Goal: Browse casually

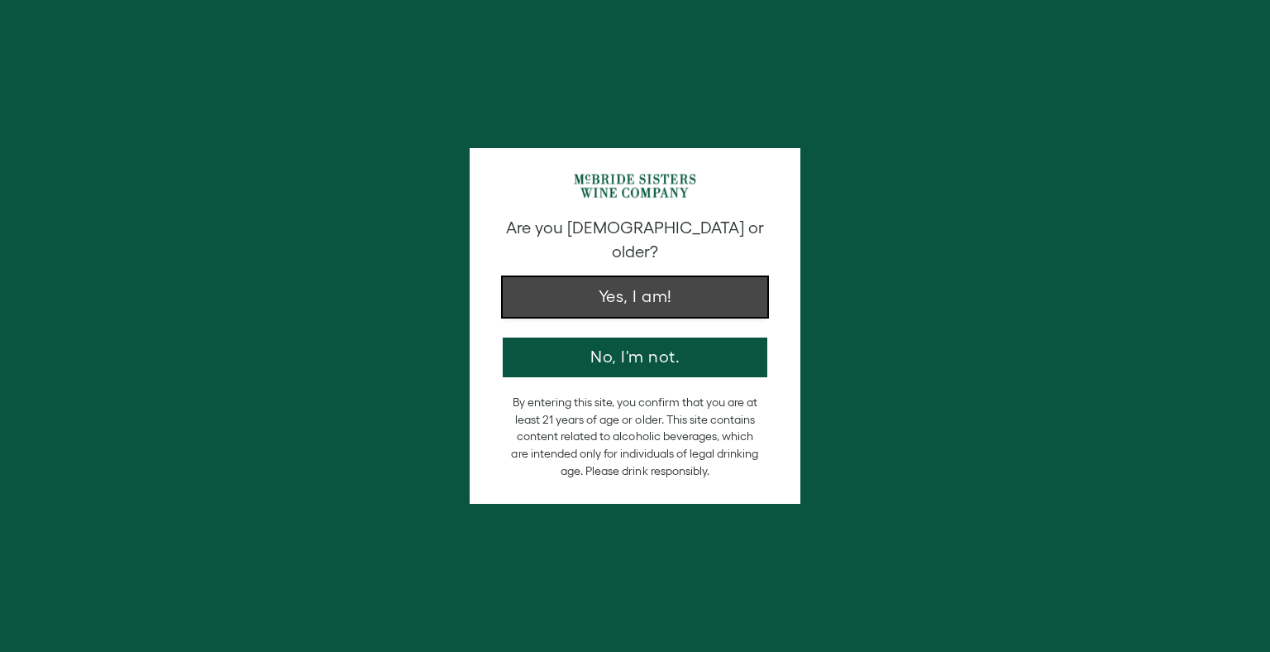
click at [670, 279] on button "Yes, I am!" at bounding box center [635, 297] width 265 height 40
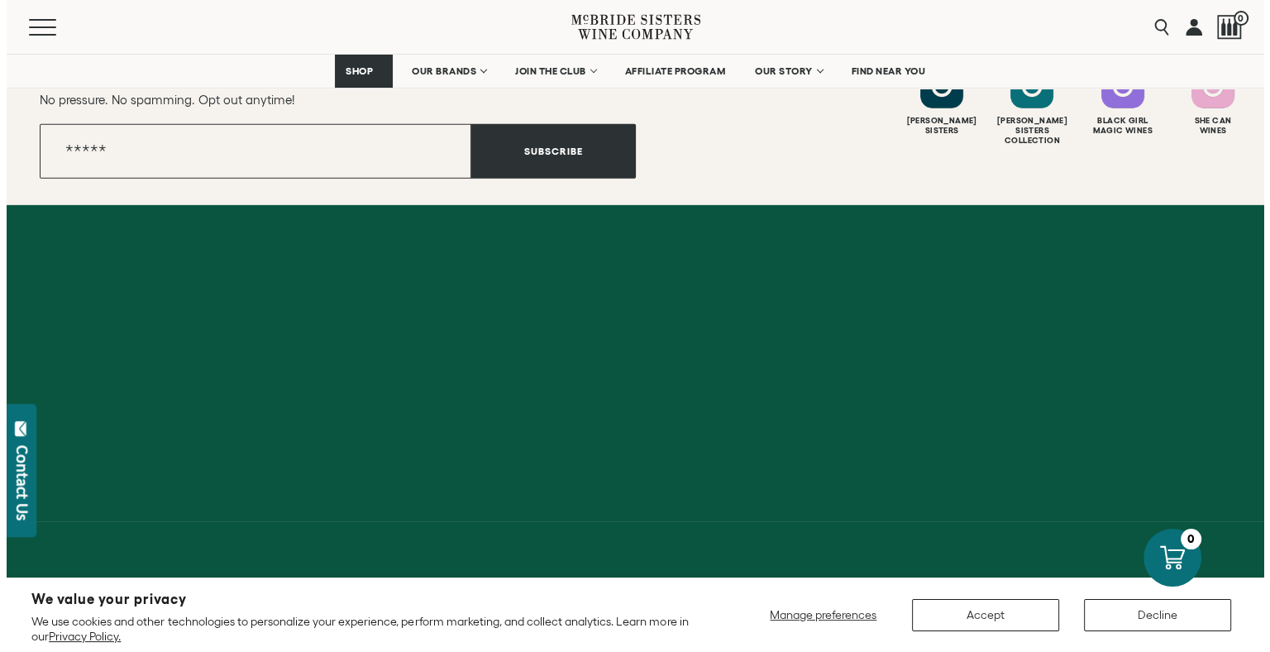
scroll to position [5624, 0]
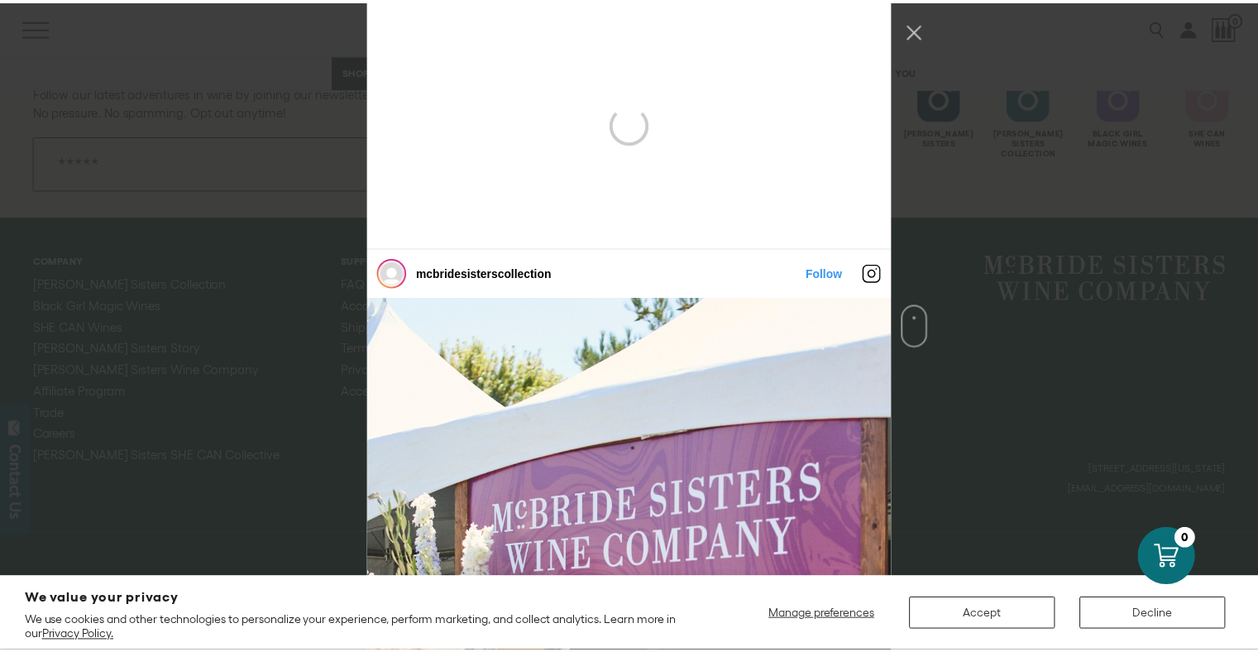
scroll to position [248, 0]
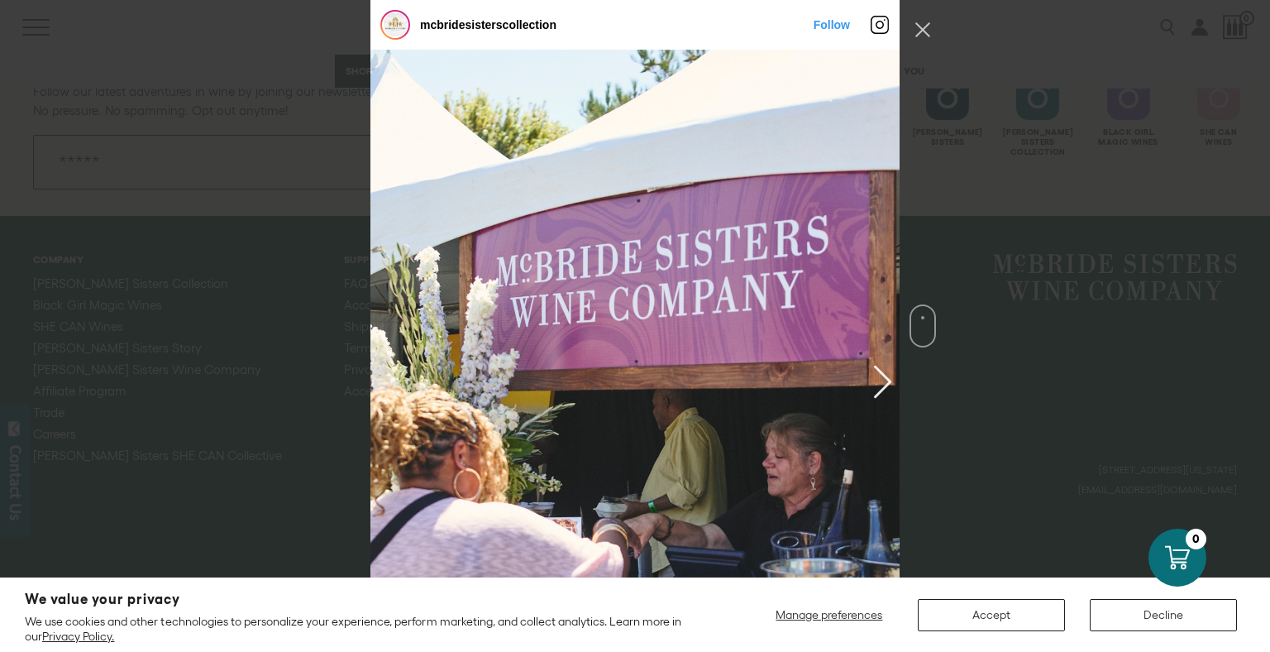
click at [883, 385] on div "Instagram Feed popup" at bounding box center [634, 381] width 529 height 662
click at [880, 376] on button "Previous image" at bounding box center [880, 381] width 20 height 30
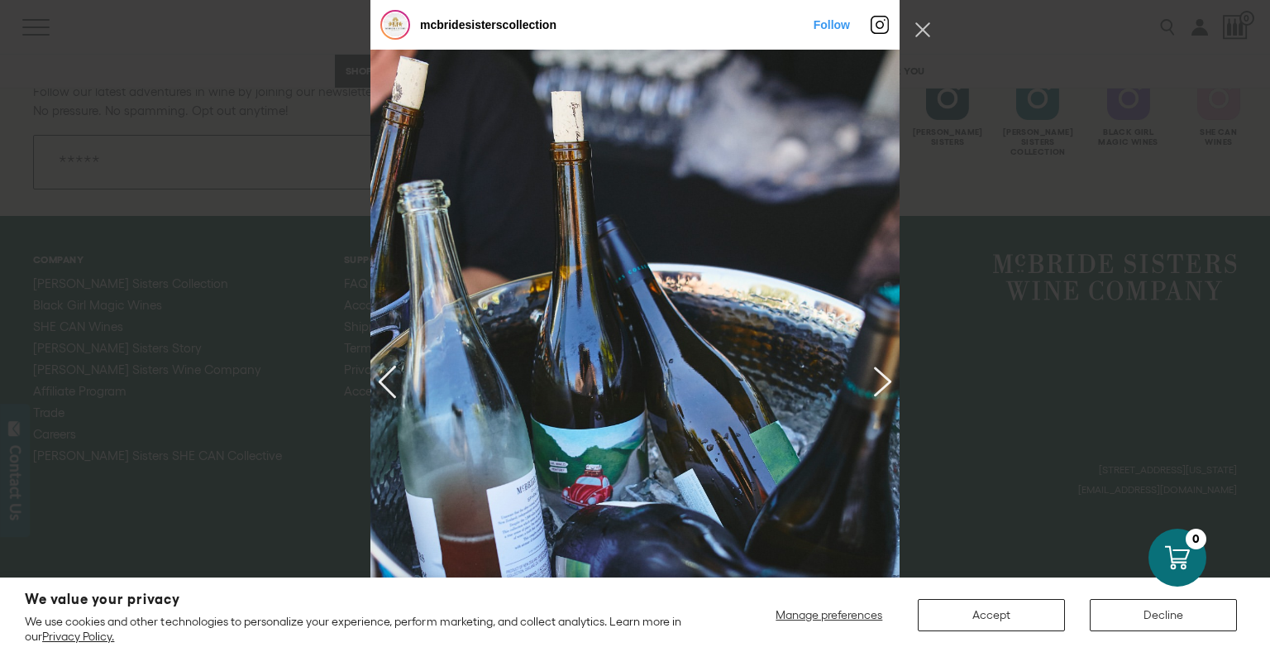
click at [878, 376] on button "Previous image" at bounding box center [880, 381] width 20 height 30
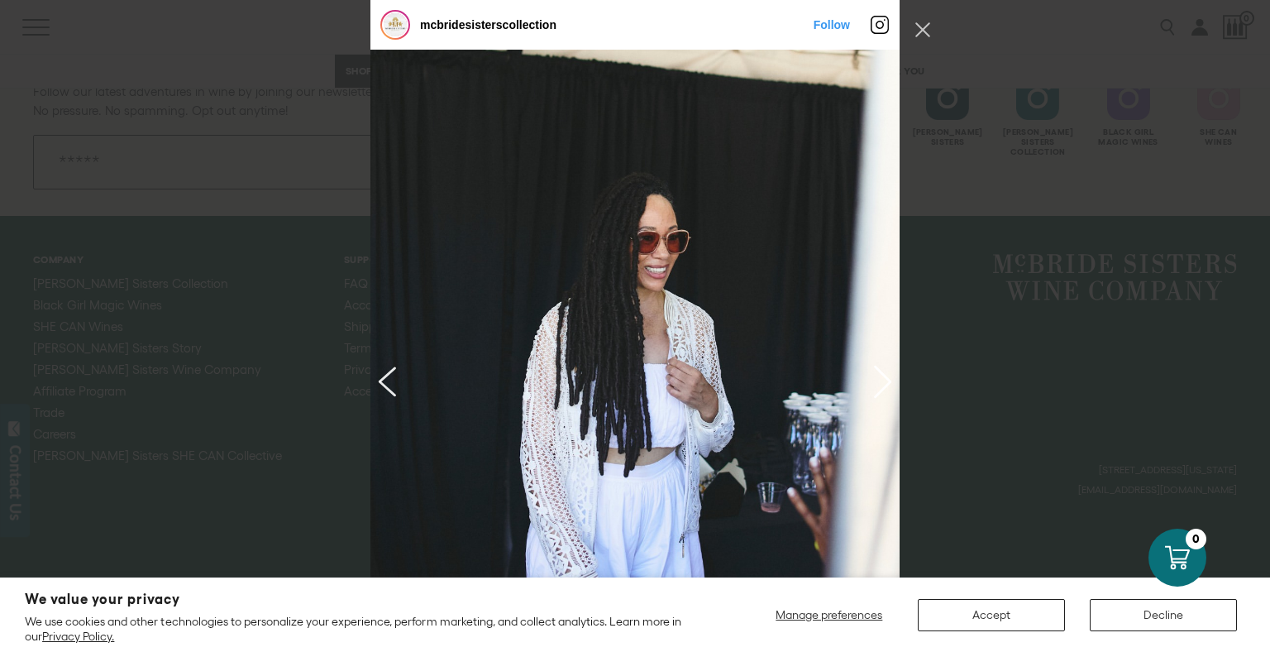
click at [380, 382] on button "Next image" at bounding box center [390, 381] width 20 height 30
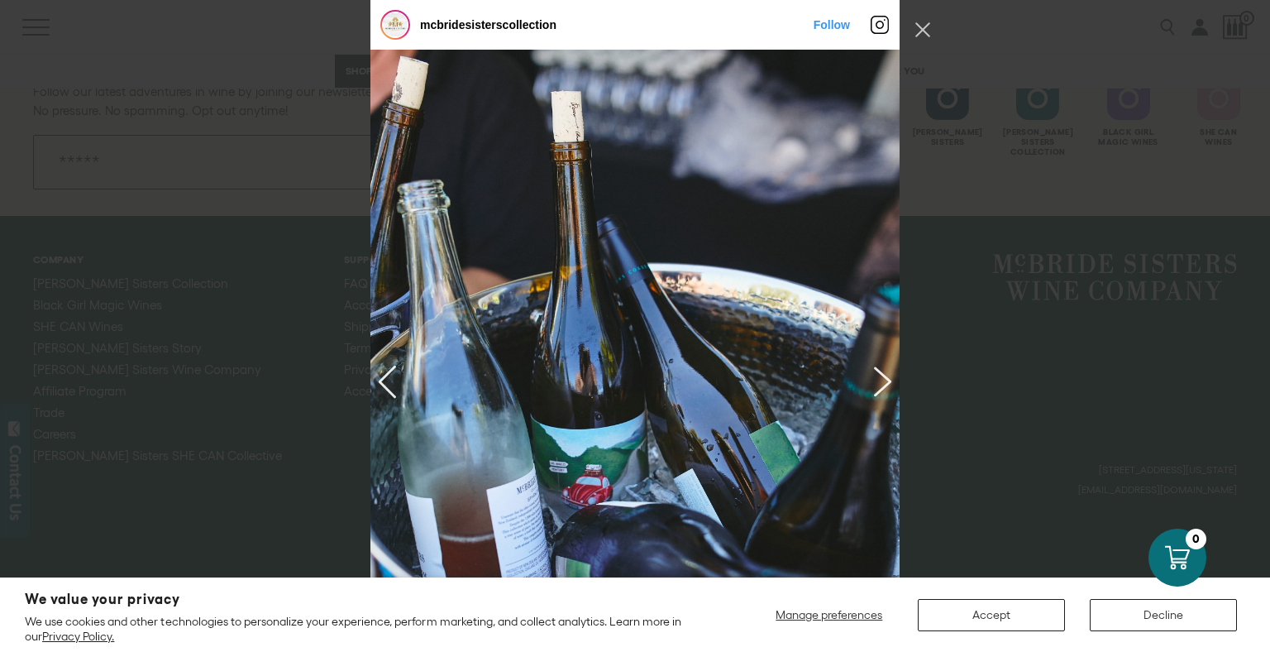
click at [881, 380] on button "Previous image" at bounding box center [880, 381] width 20 height 30
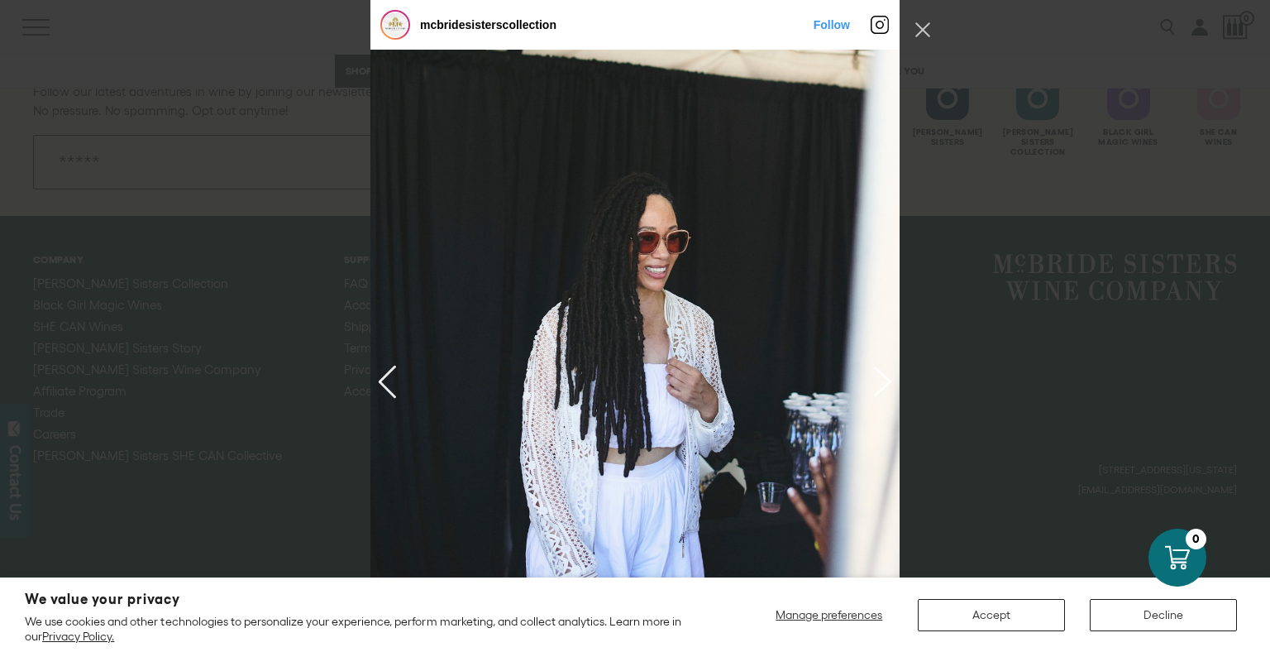
click at [883, 378] on button "Previous image" at bounding box center [880, 381] width 20 height 30
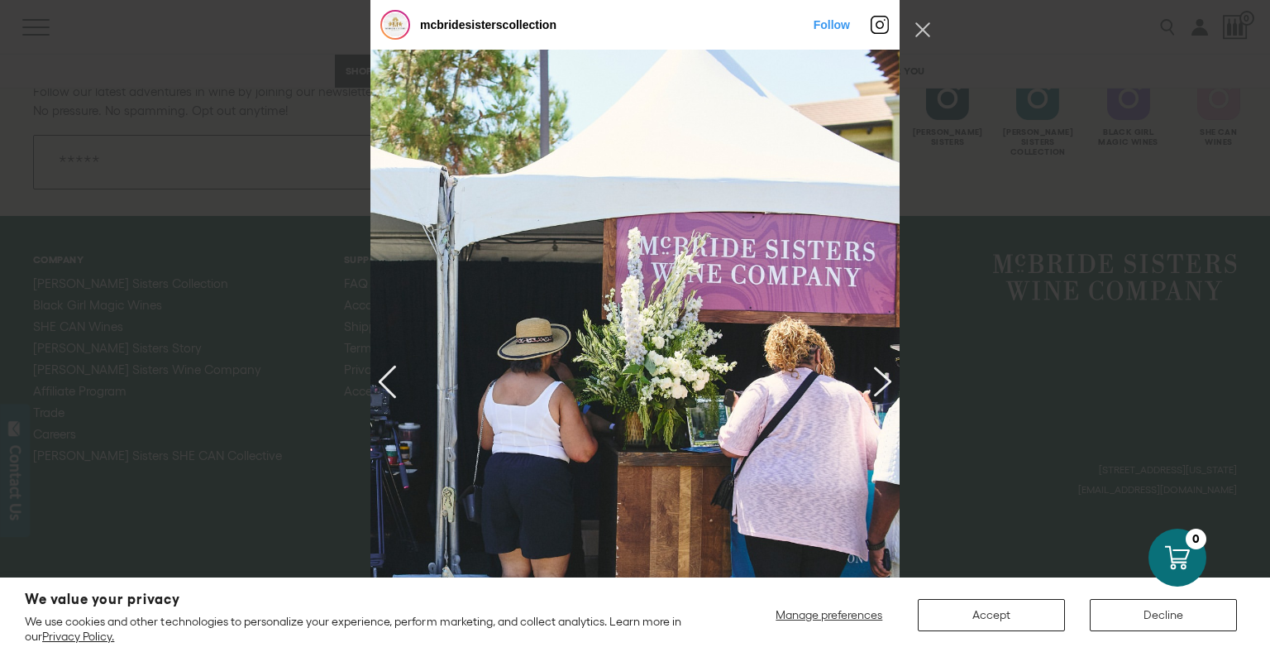
click at [883, 378] on button "Previous image" at bounding box center [880, 381] width 20 height 30
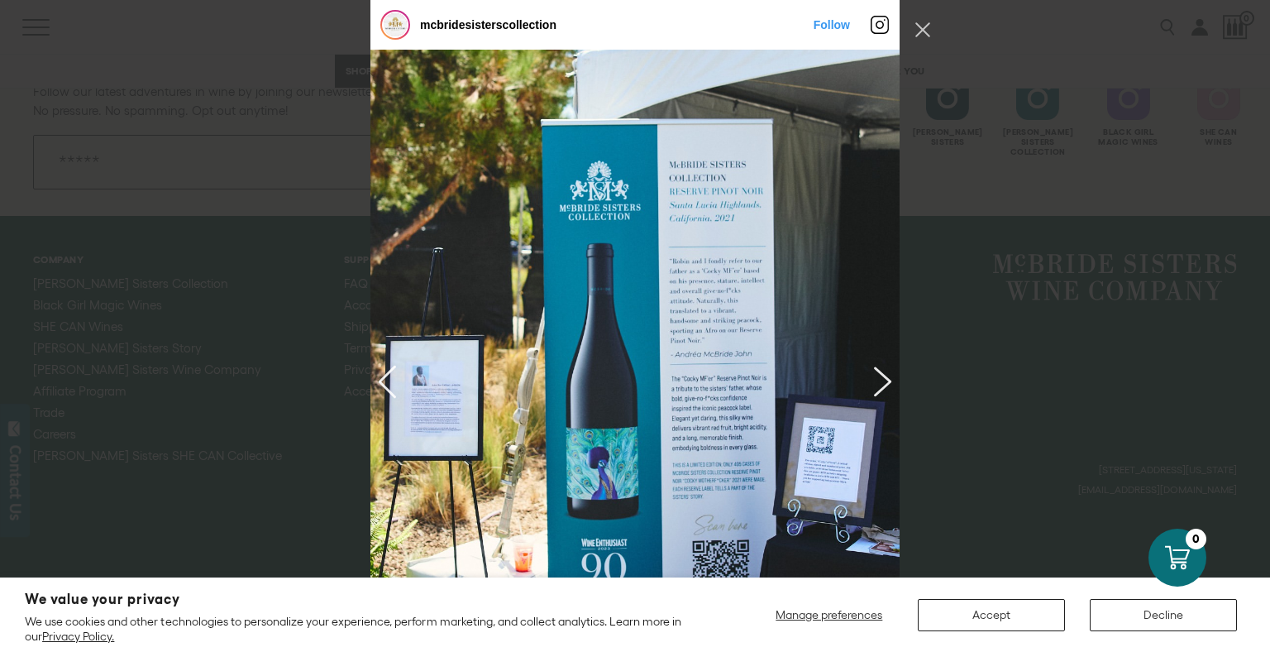
click at [877, 380] on button "Previous image" at bounding box center [880, 381] width 20 height 30
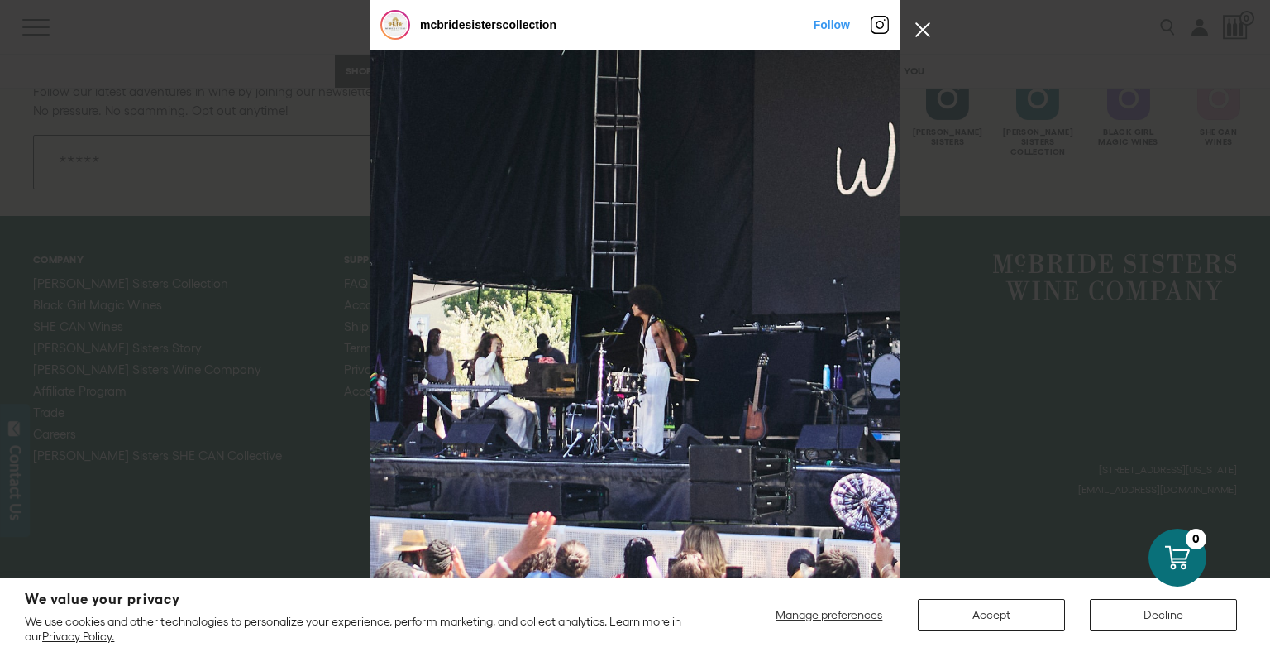
click at [922, 29] on button "Close Instagram Feed Popup" at bounding box center [923, 30] width 26 height 26
